Goal: Task Accomplishment & Management: Manage account settings

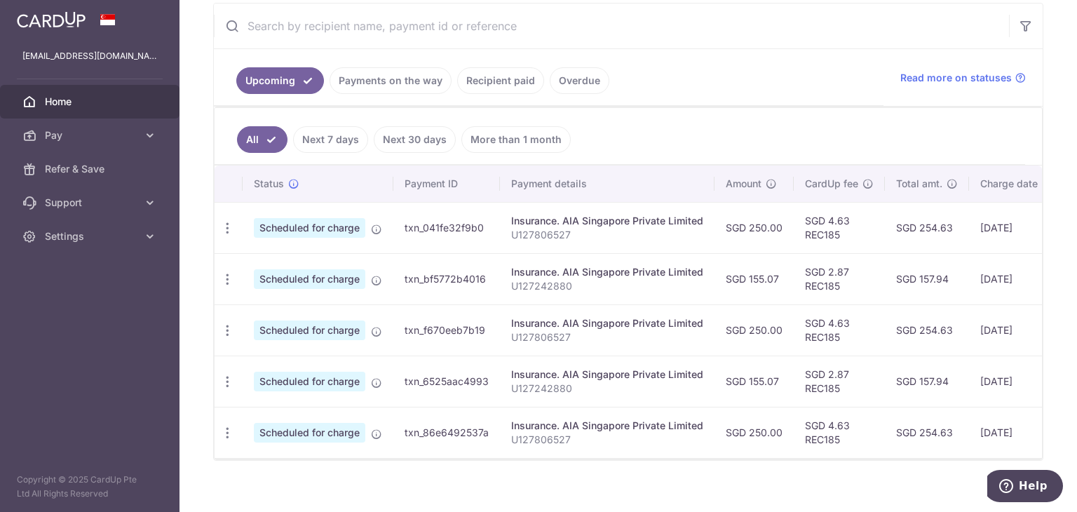
click at [516, 76] on link "Recipient paid" at bounding box center [500, 80] width 87 height 27
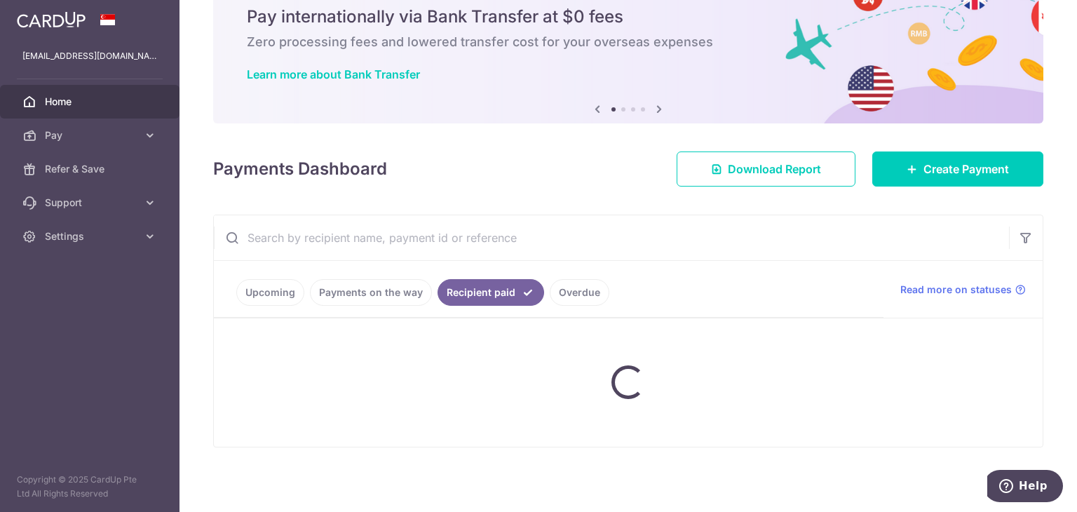
scroll to position [24, 0]
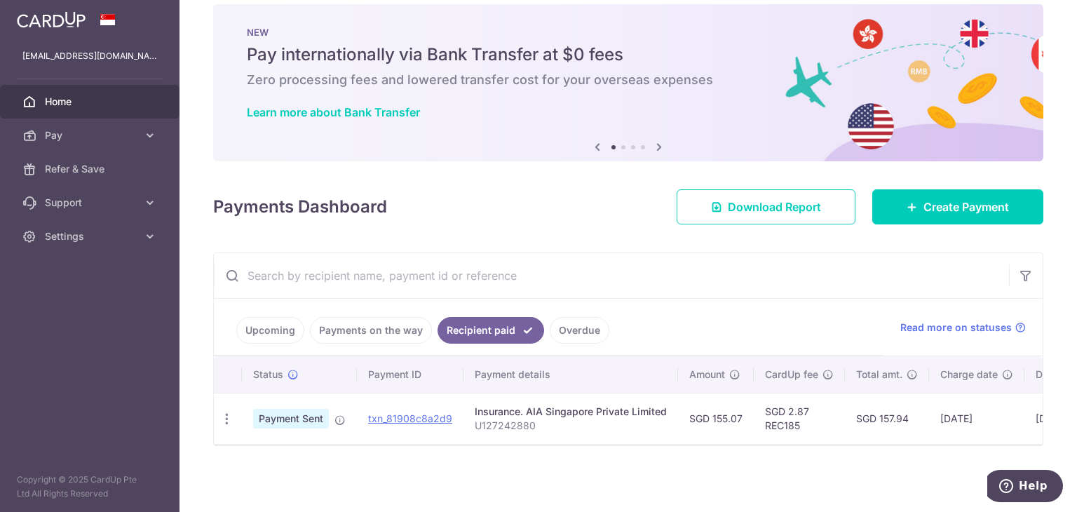
click at [276, 317] on link "Upcoming" at bounding box center [270, 330] width 68 height 27
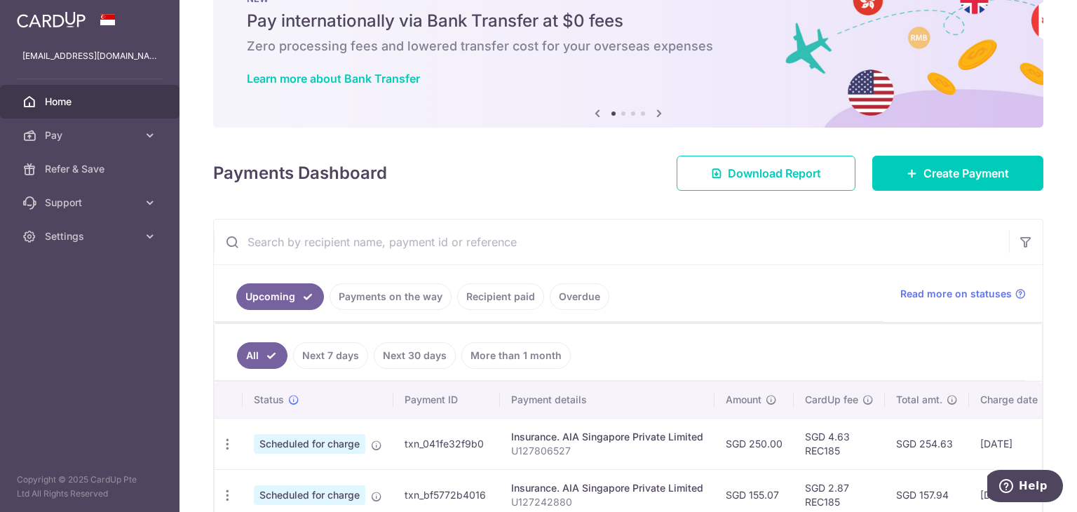
scroll to position [0, 0]
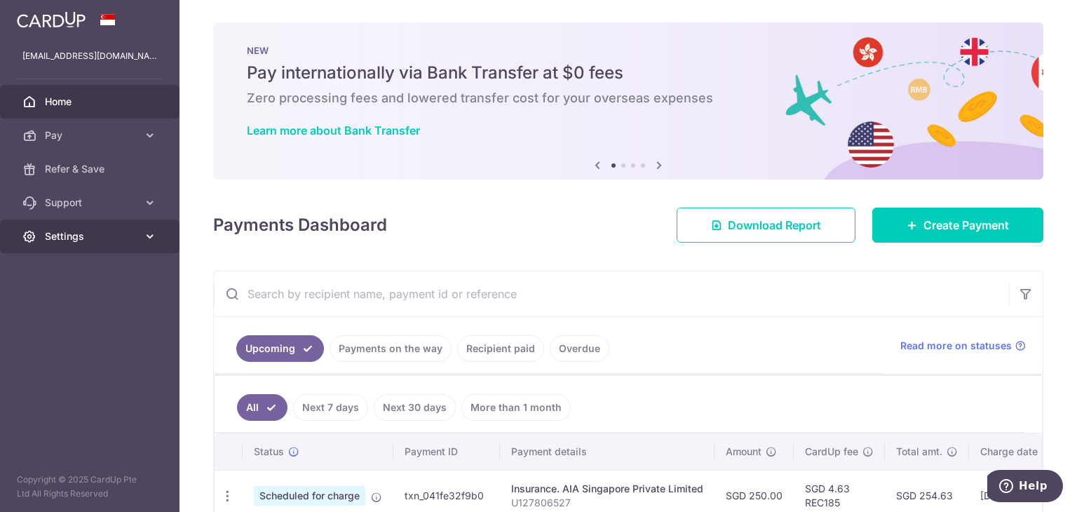
click at [31, 246] on link "Settings" at bounding box center [89, 236] width 179 height 34
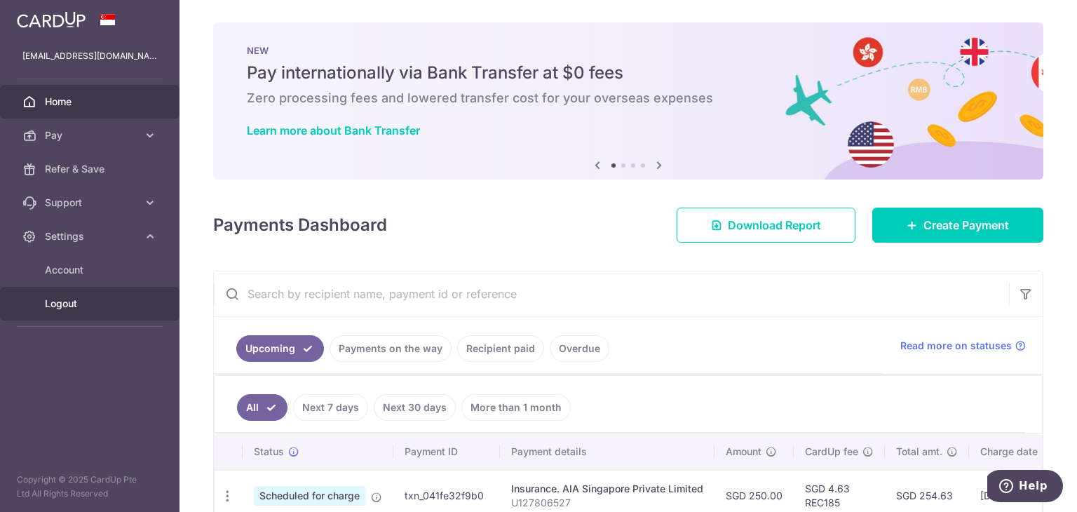
click at [79, 306] on span "Logout" at bounding box center [91, 304] width 93 height 14
